Goal: Navigation & Orientation: Find specific page/section

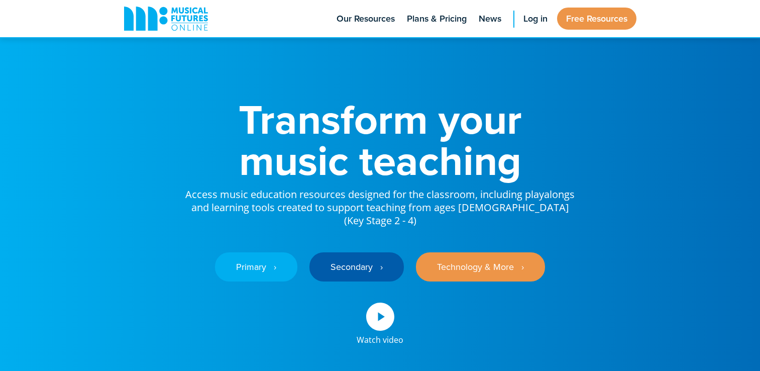
click at [528, 11] on link "Log in" at bounding box center [535, 18] width 34 height 37
click at [536, 21] on span "Log in" at bounding box center [535, 19] width 24 height 14
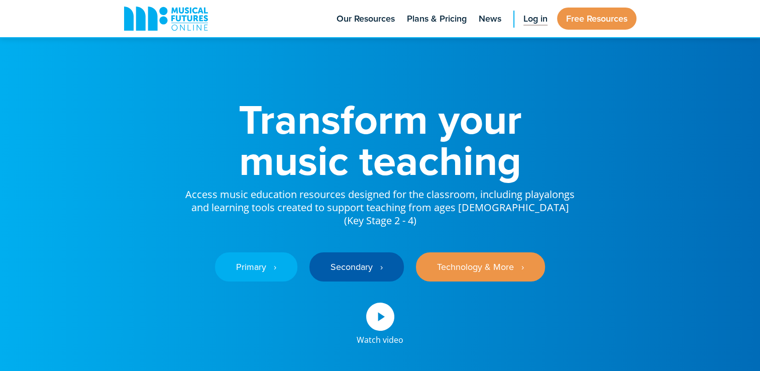
click at [536, 21] on span "Log in" at bounding box center [535, 19] width 24 height 14
click at [373, 252] on link "Secondary ‎‏‏‎ ‎ ›" at bounding box center [356, 266] width 94 height 29
drag, startPoint x: 521, startPoint y: 59, endPoint x: 526, endPoint y: 21, distance: 38.5
click at [526, 21] on span "Log in" at bounding box center [535, 19] width 24 height 14
click at [518, 21] on link "Log in" at bounding box center [535, 18] width 34 height 37
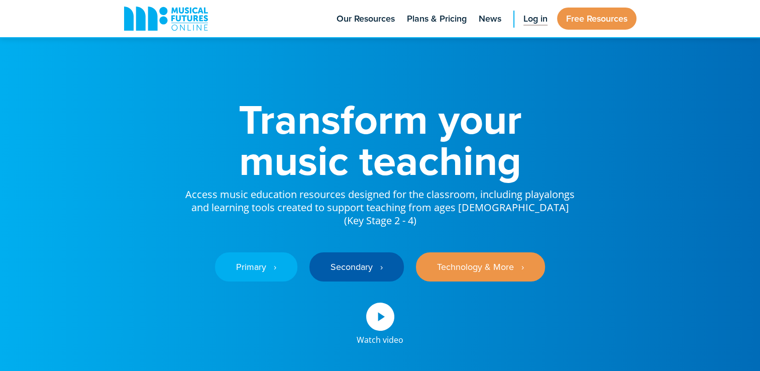
click at [518, 21] on link "Log in" at bounding box center [535, 18] width 34 height 37
click at [372, 302] on icon at bounding box center [380, 316] width 28 height 28
click at [365, 252] on link "Secondary ‎‏‏‎ ‎ ›" at bounding box center [356, 266] width 94 height 29
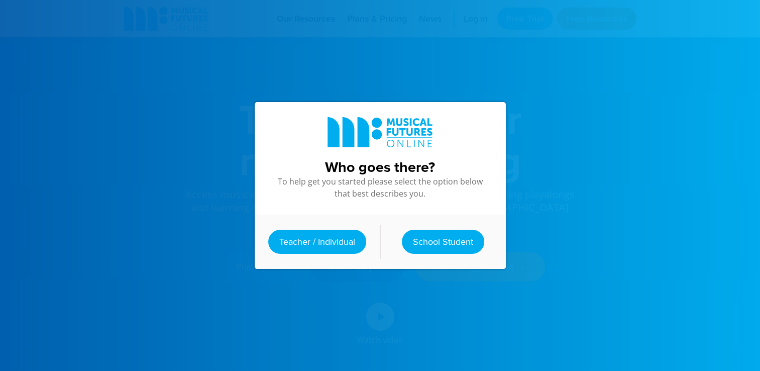
drag, startPoint x: 325, startPoint y: 239, endPoint x: 306, endPoint y: 236, distance: 19.3
click at [306, 236] on link "Teacher / Individual" at bounding box center [317, 241] width 98 height 24
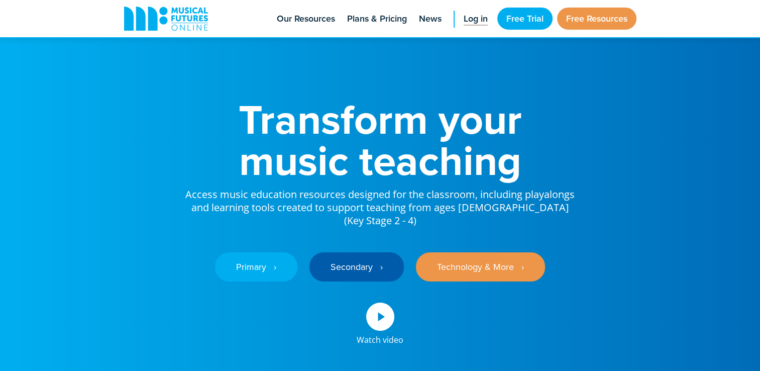
click at [479, 15] on span "Log in" at bounding box center [475, 19] width 24 height 14
